Goal: Task Accomplishment & Management: Use online tool/utility

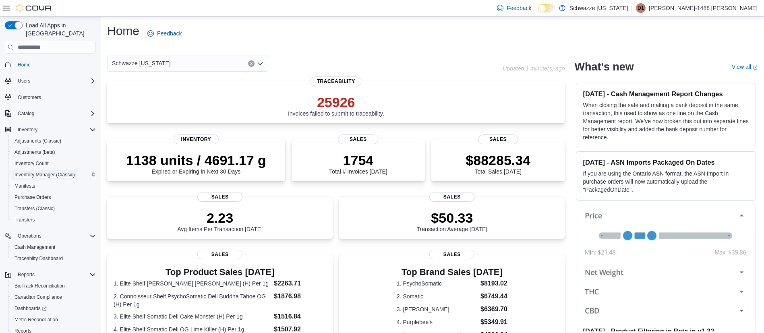
click at [50, 172] on span "Inventory Manager (Classic)" at bounding box center [44, 175] width 60 height 6
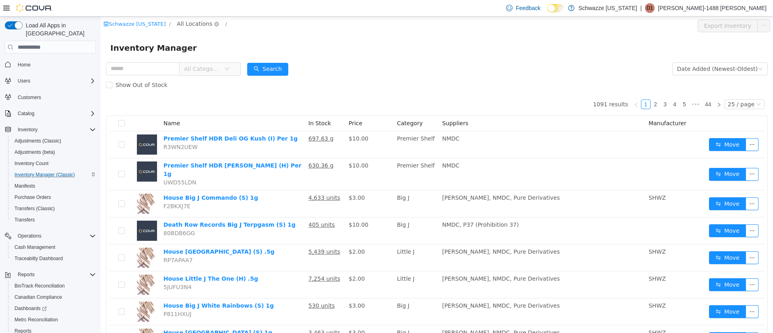
click at [188, 25] on span "All Locations" at bounding box center [194, 23] width 35 height 9
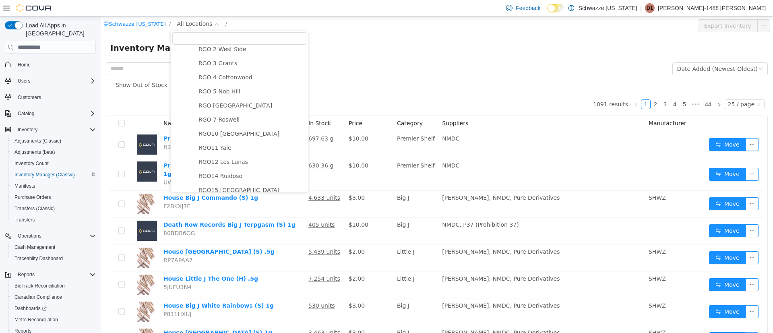
scroll to position [302, 0]
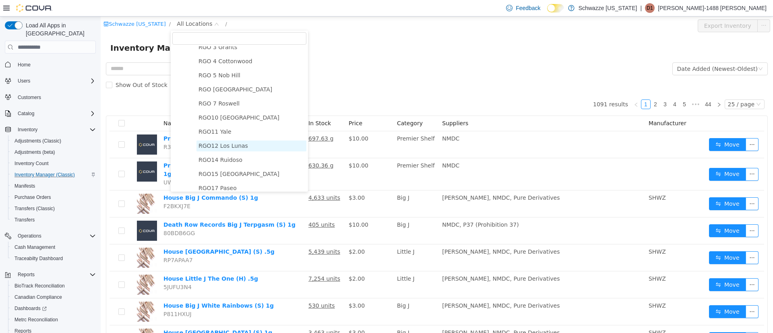
click at [231, 149] on span "RGO12 Los Lunas" at bounding box center [224, 146] width 50 height 6
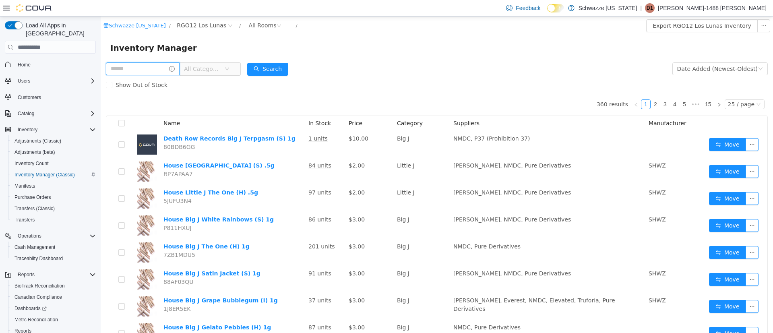
click at [166, 67] on input "text" at bounding box center [143, 68] width 74 height 13
type input "******"
click at [279, 73] on button "Search" at bounding box center [275, 69] width 41 height 13
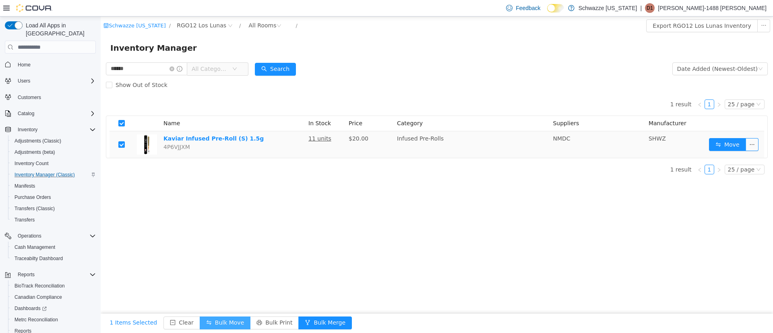
click at [213, 322] on button "Bulk Move" at bounding box center [225, 322] width 51 height 13
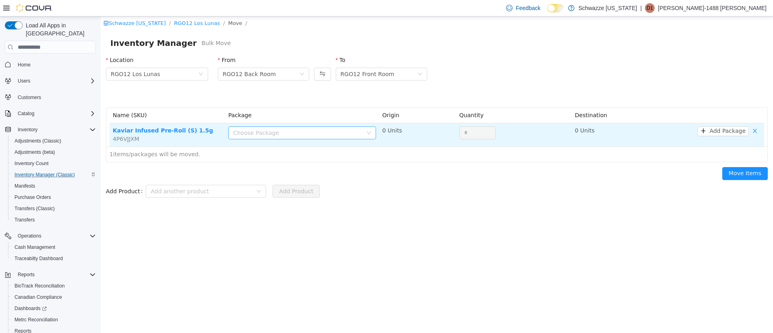
click at [277, 134] on div "Choose Package" at bounding box center [297, 133] width 129 height 8
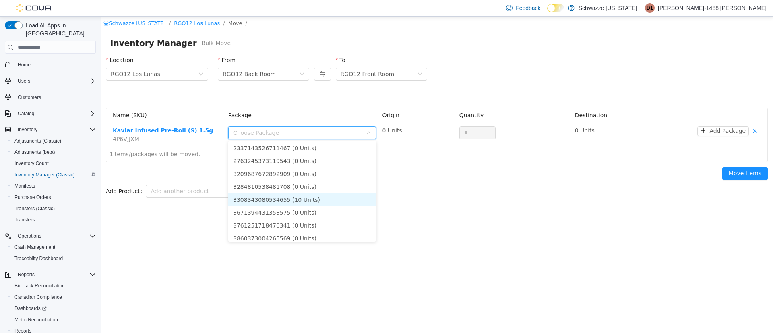
scroll to position [121, 0]
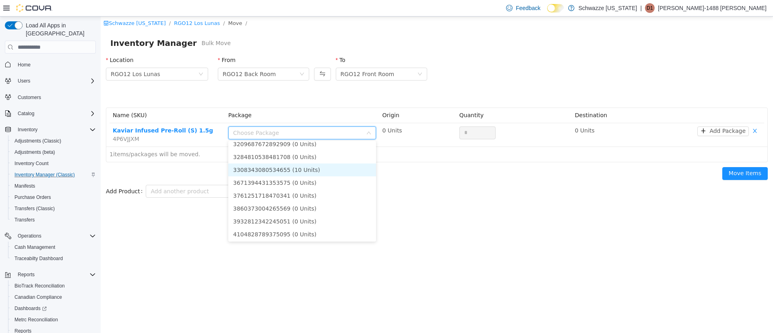
click at [312, 170] on li "3308343080534655 (10 Units)" at bounding box center [302, 169] width 148 height 13
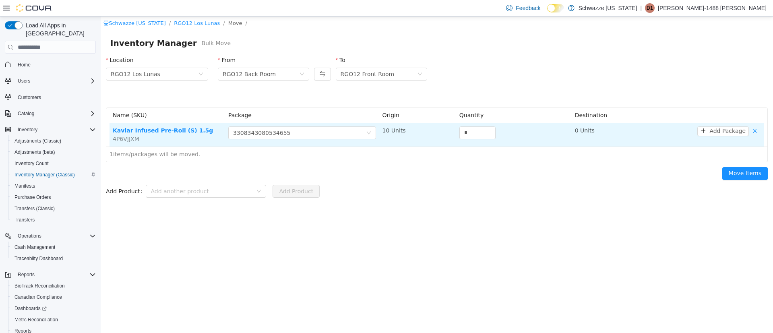
click at [458, 134] on td "*" at bounding box center [514, 134] width 116 height 23
click at [463, 134] on input "*" at bounding box center [477, 133] width 35 height 12
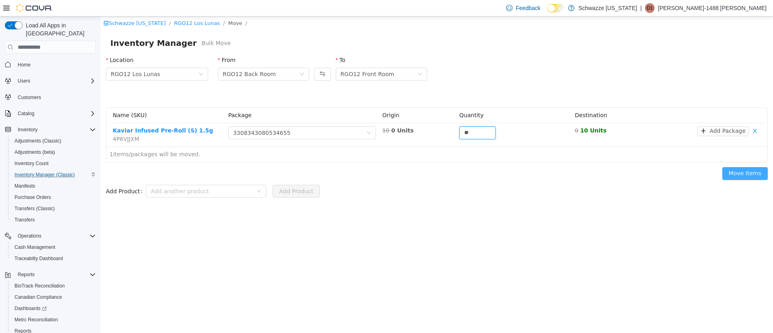
type input "**"
click at [740, 173] on button "Move Items" at bounding box center [744, 173] width 45 height 13
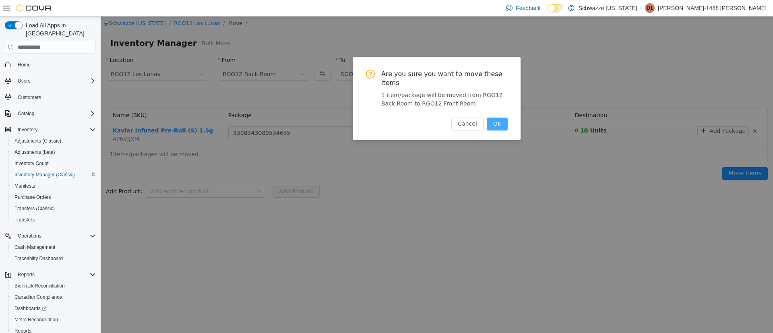
click at [500, 118] on button "OK" at bounding box center [497, 124] width 21 height 13
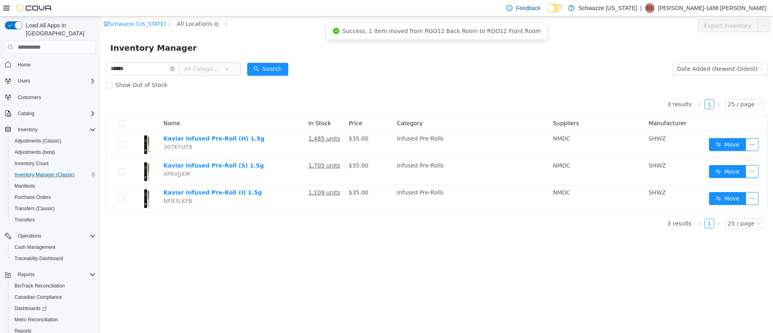
click at [188, 22] on span "All Locations" at bounding box center [194, 23] width 35 height 9
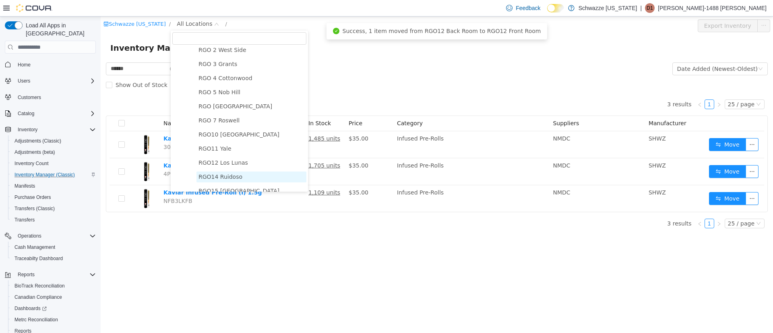
scroll to position [302, 0]
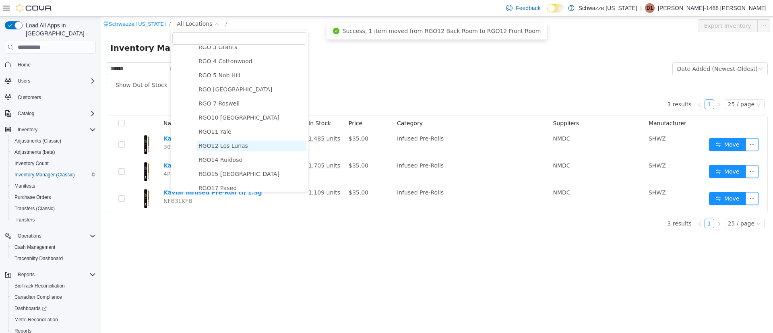
click at [223, 149] on span "RGO12 Los Lunas" at bounding box center [224, 146] width 50 height 6
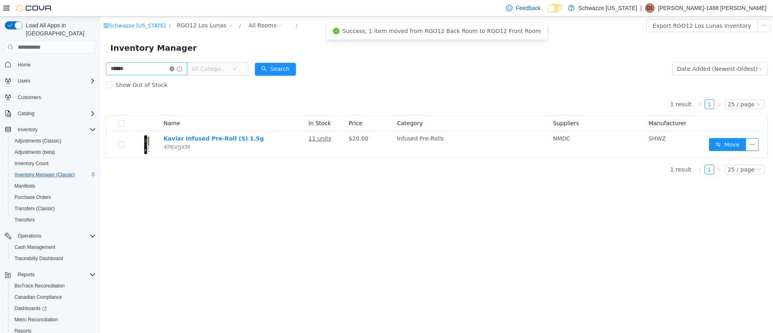
click at [174, 66] on icon "icon: close-circle" at bounding box center [172, 68] width 5 height 5
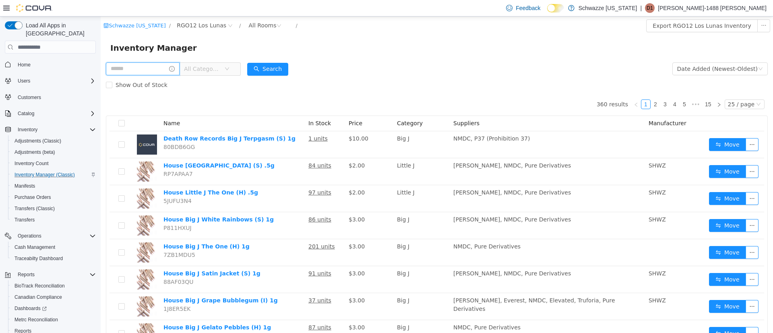
click at [161, 67] on input "text" at bounding box center [143, 68] width 74 height 13
type input "*********"
click at [198, 23] on span "RGO12 Los Lunas" at bounding box center [202, 25] width 50 height 9
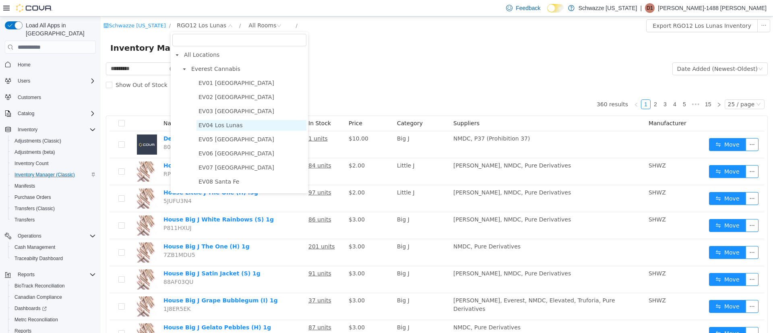
click at [223, 128] on span "EV04 Los Lunas" at bounding box center [221, 125] width 44 height 6
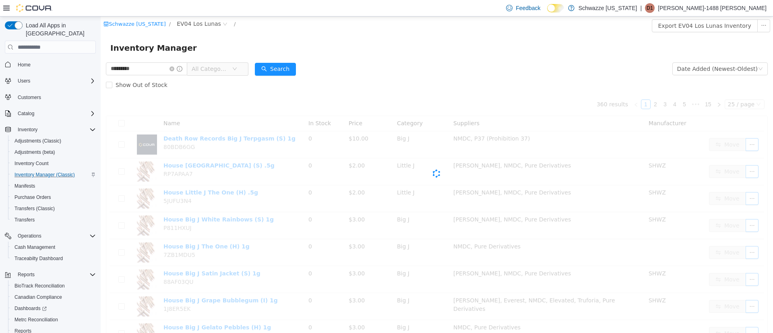
click at [372, 77] on div "Show Out of Stock" at bounding box center [437, 85] width 662 height 16
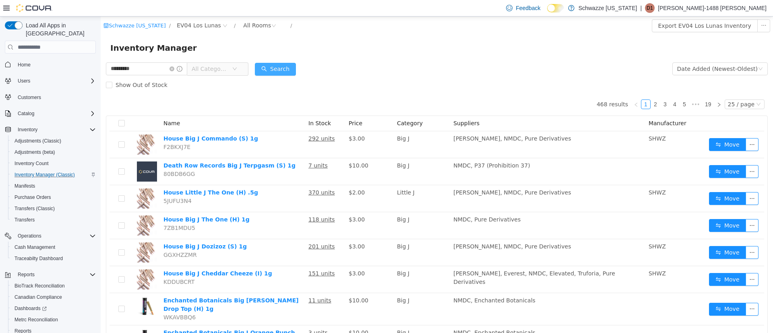
click at [286, 66] on button "Search" at bounding box center [275, 69] width 41 height 13
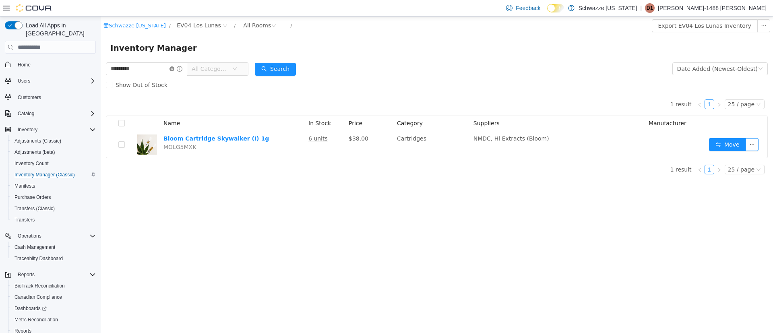
click at [174, 67] on icon "icon: close-circle" at bounding box center [172, 68] width 5 height 5
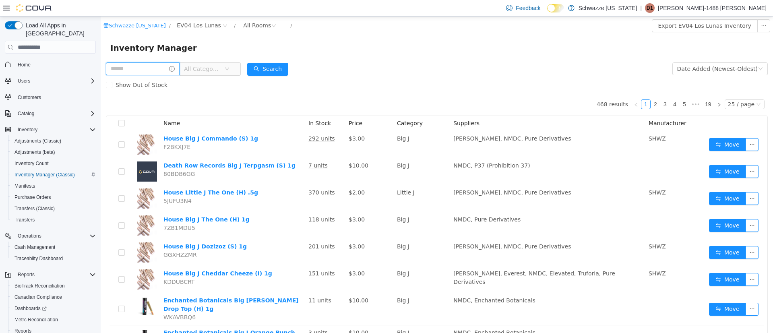
click at [152, 67] on input "text" at bounding box center [143, 68] width 74 height 13
type input "*********"
click at [176, 30] on span "EV04 Los Lunas" at bounding box center [202, 26] width 57 height 10
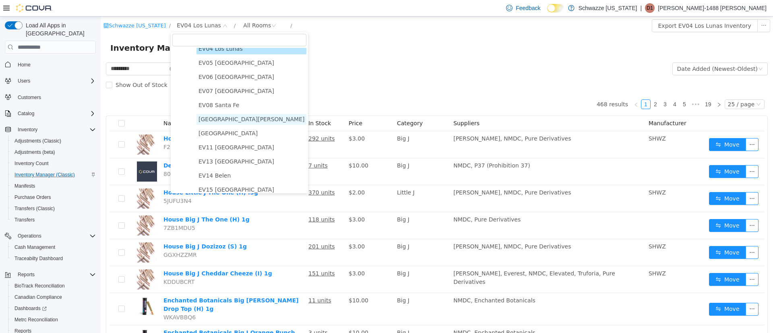
scroll to position [121, 0]
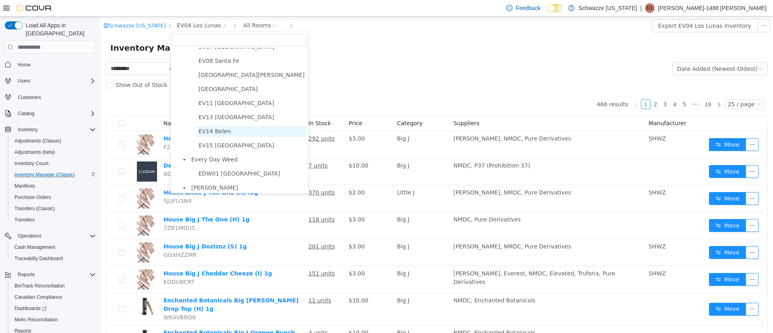
click at [216, 131] on span "EV14 Belen" at bounding box center [215, 131] width 32 height 6
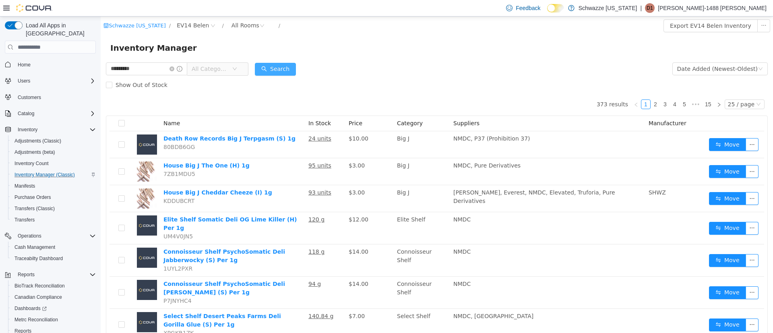
click at [289, 71] on button "Search" at bounding box center [275, 69] width 41 height 13
